Goal: Transaction & Acquisition: Purchase product/service

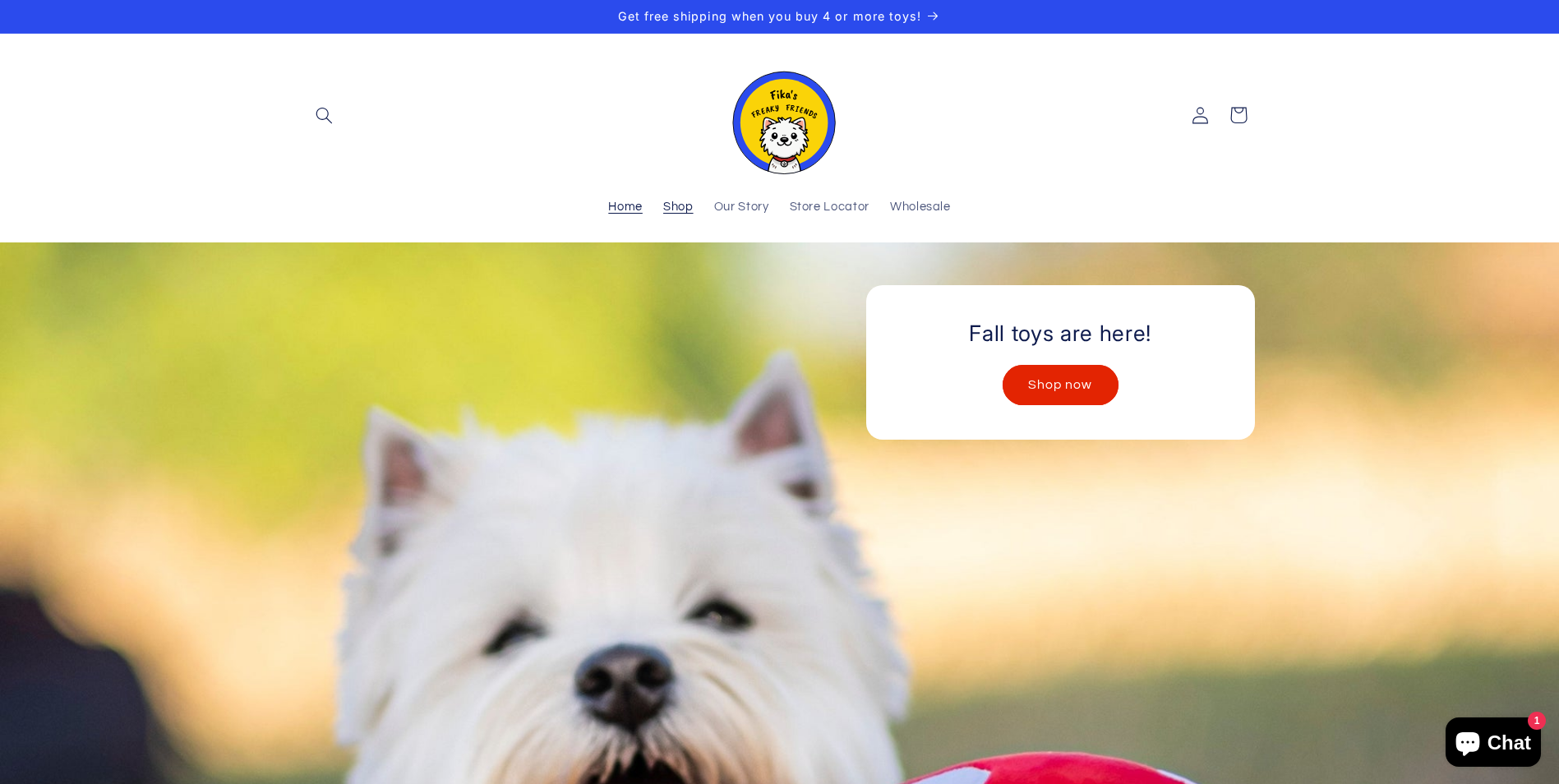
click at [690, 201] on span "Shop" at bounding box center [679, 207] width 31 height 15
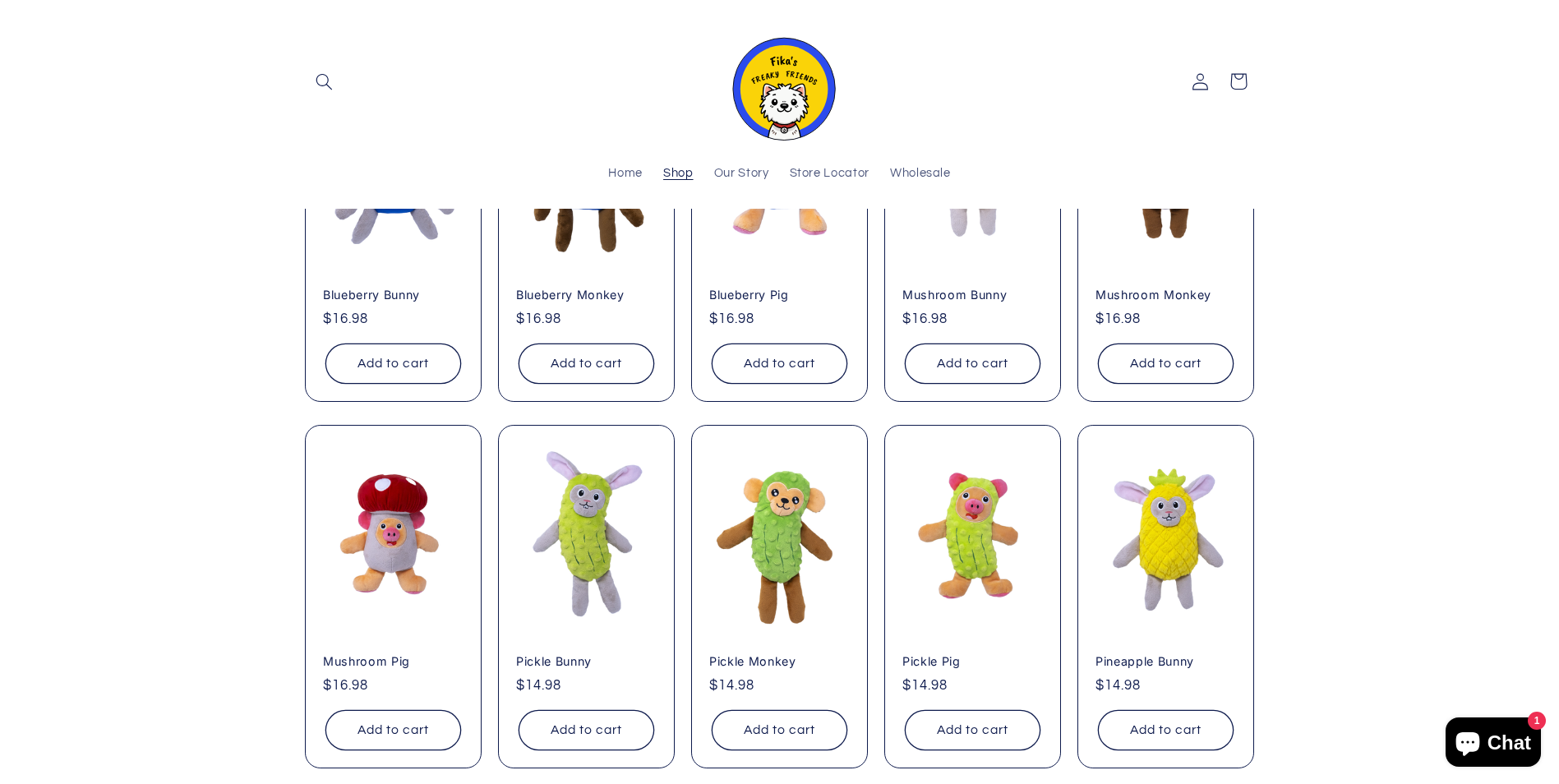
scroll to position [328, 0]
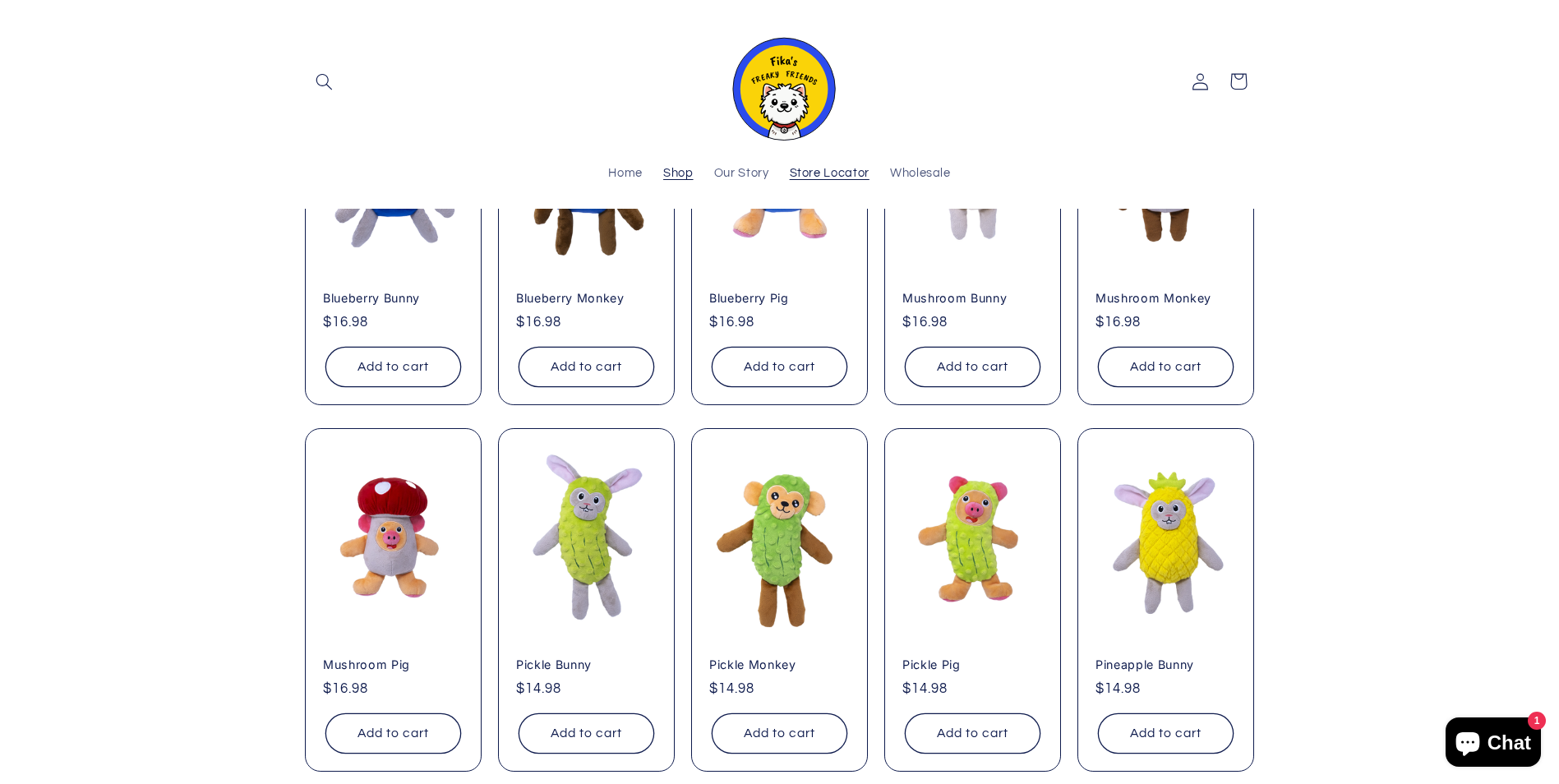
click at [812, 175] on span "Store Locator" at bounding box center [829, 174] width 80 height 15
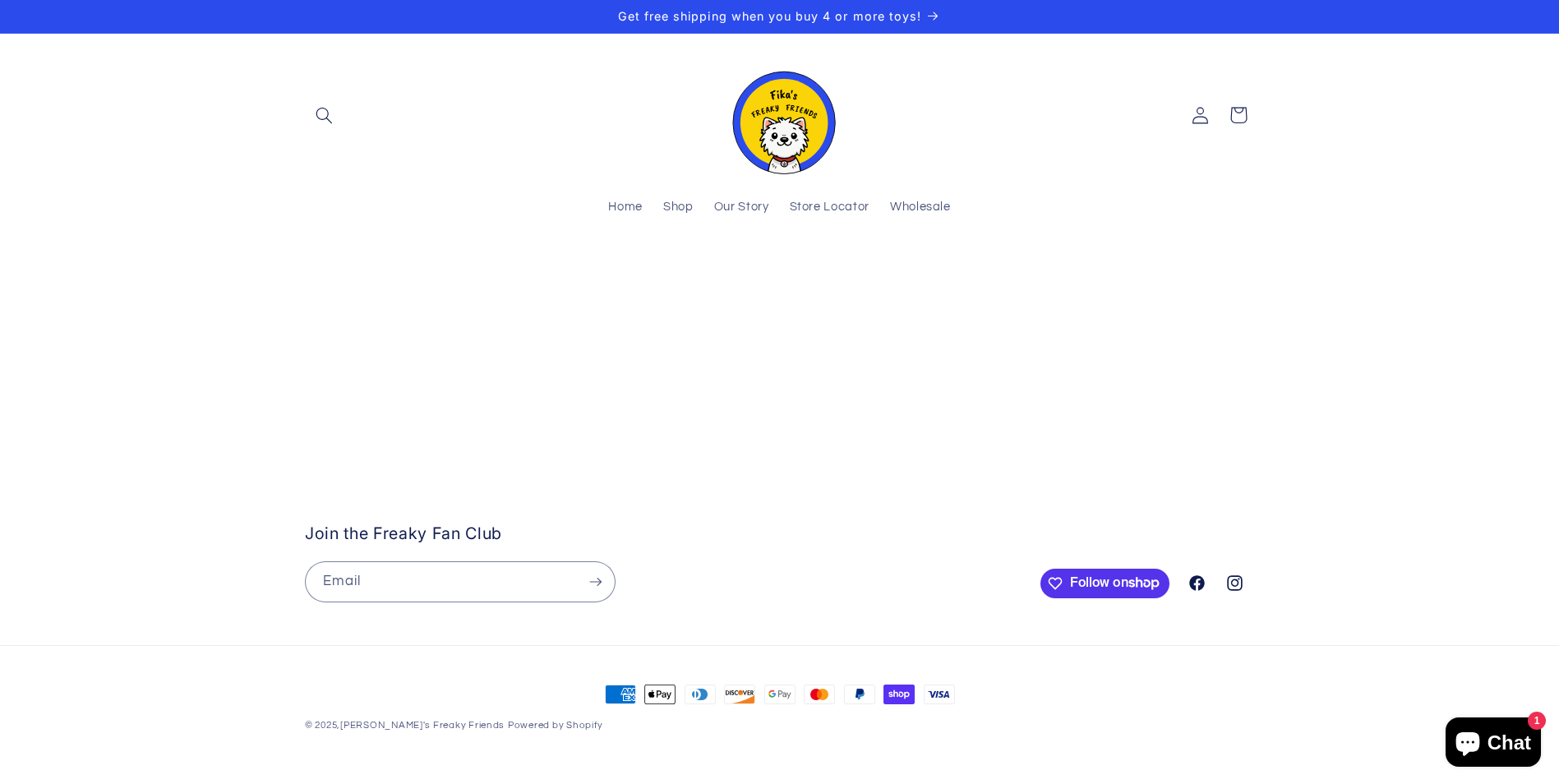
scroll to position [164, 0]
click at [111, 275] on stockist-store-locator at bounding box center [780, 275] width 1559 height 0
click at [0, 275] on stockist-store-locator at bounding box center [780, 275] width 1559 height 0
drag, startPoint x: 60, startPoint y: 289, endPoint x: -218, endPoint y: 248, distance: 281.0
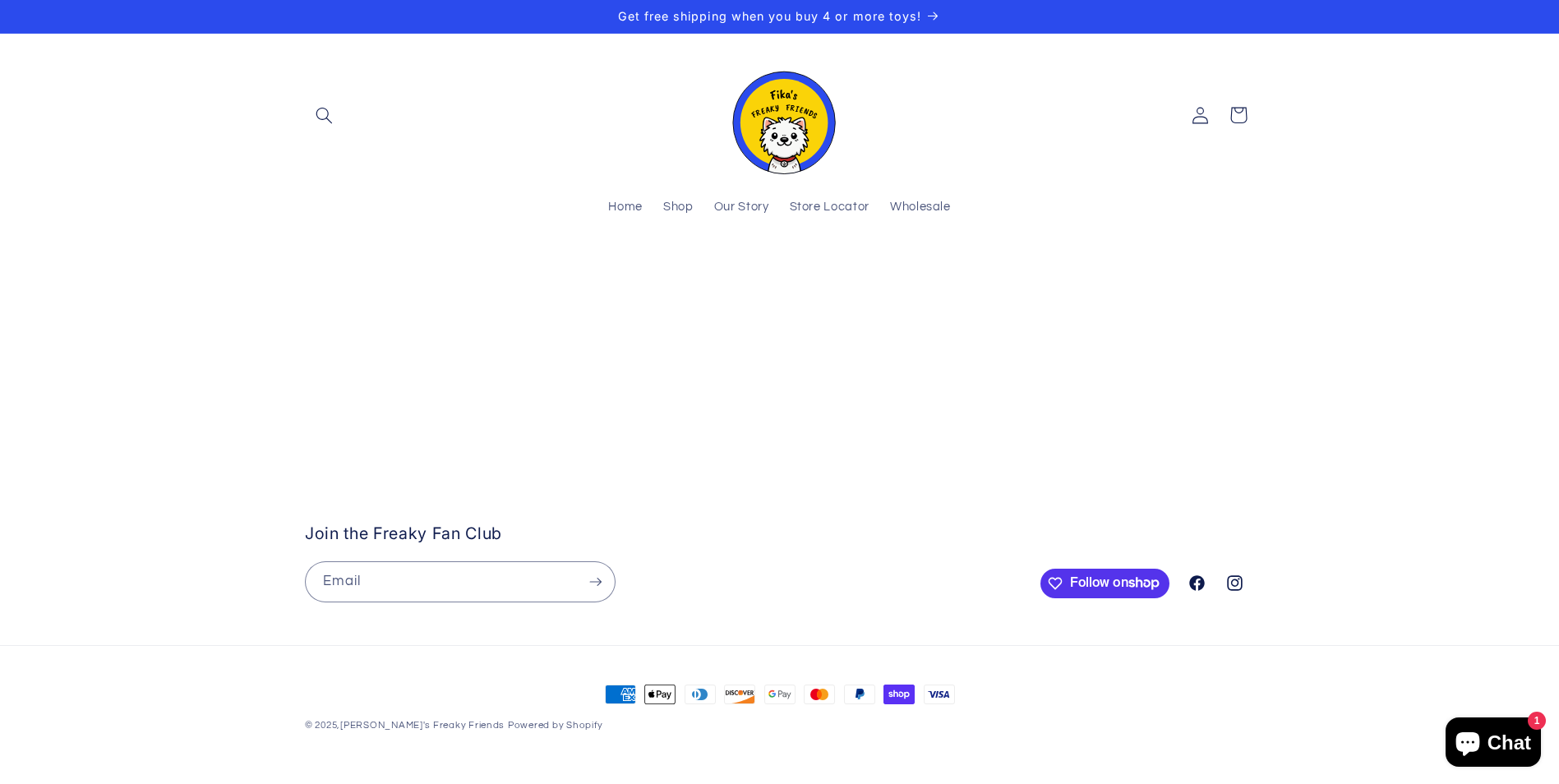
click at [0, 248] on html "Skip to content Your cart is empty Continue shopping Have an account? Log in to…" at bounding box center [780, 392] width 1559 height 784
click at [138, 275] on stockist-store-locator at bounding box center [780, 275] width 1559 height 0
click at [694, 214] on link "Shop" at bounding box center [678, 208] width 51 height 36
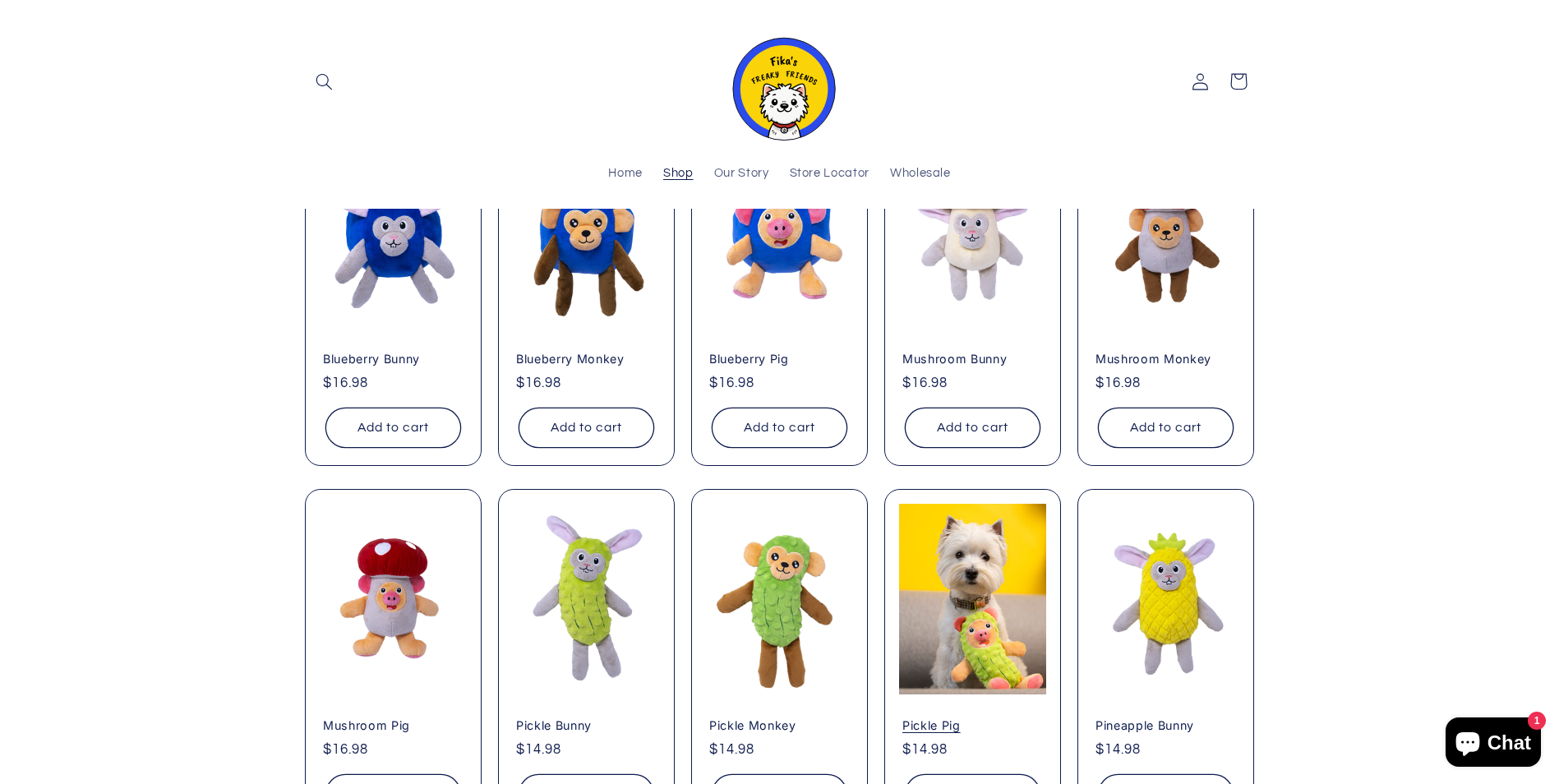
scroll to position [82, 0]
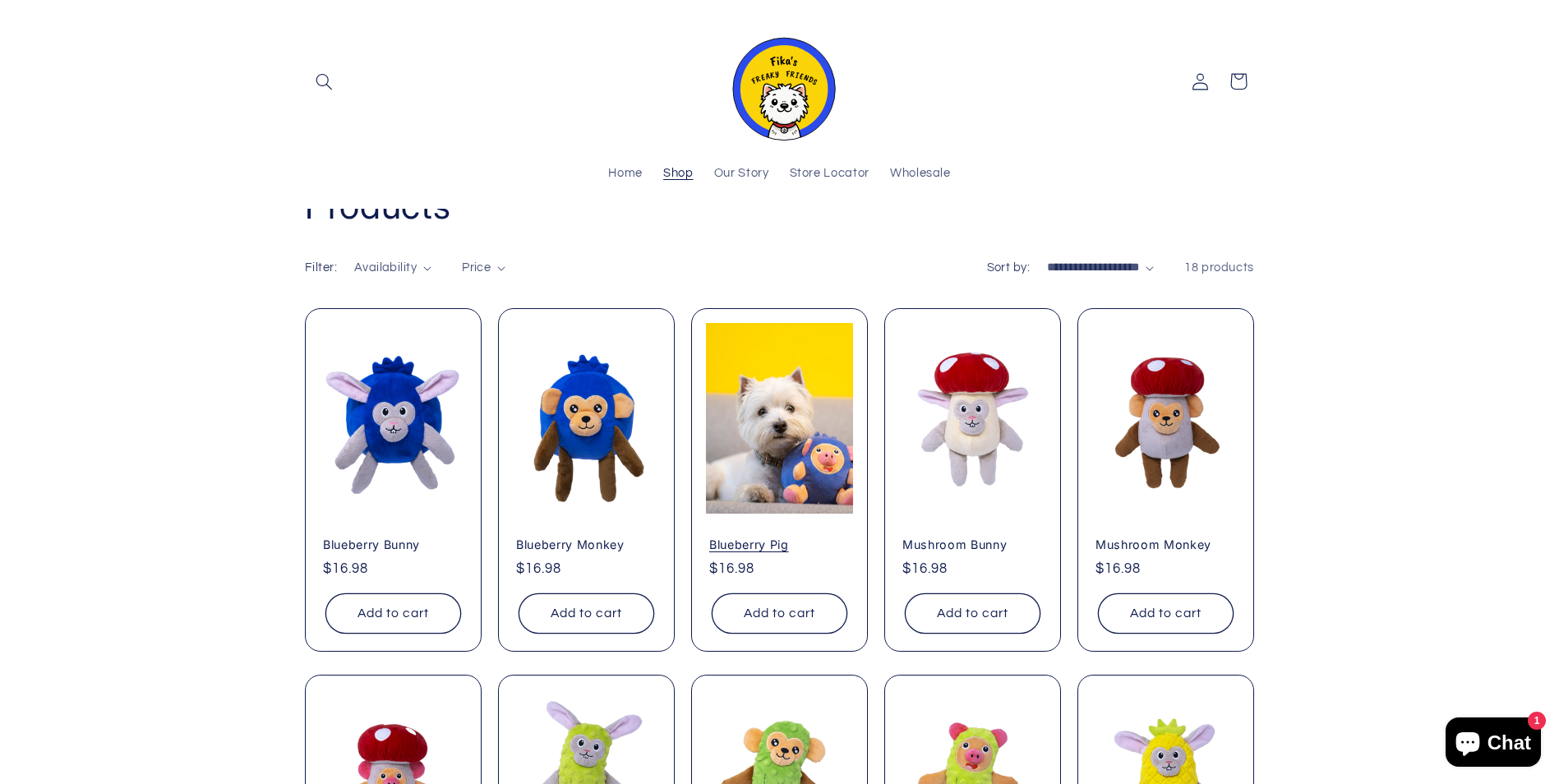
click at [778, 537] on link "Blueberry Pig" at bounding box center [780, 544] width 140 height 14
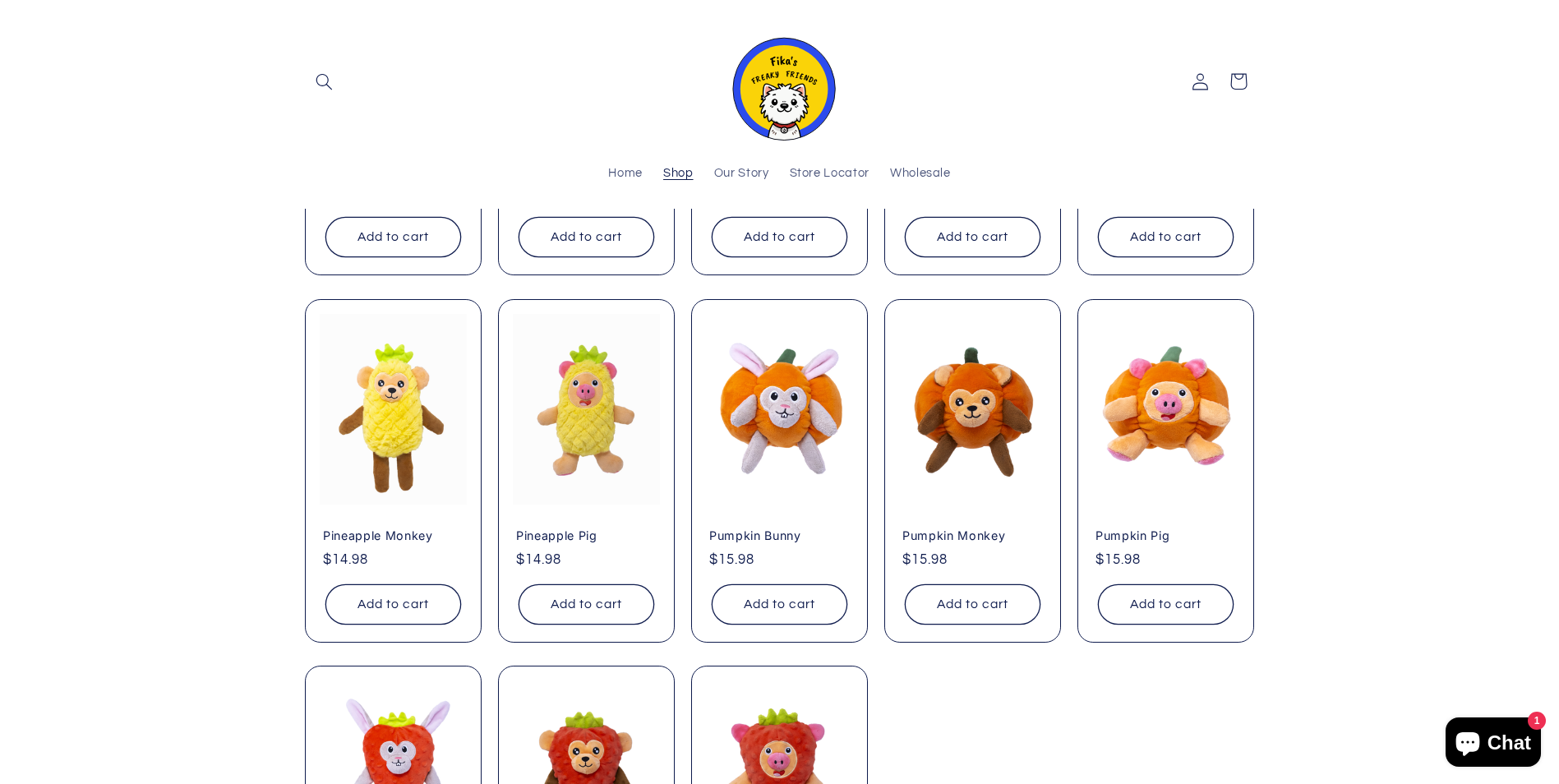
scroll to position [493, 0]
